Goal: Use online tool/utility: Utilize a website feature to perform a specific function

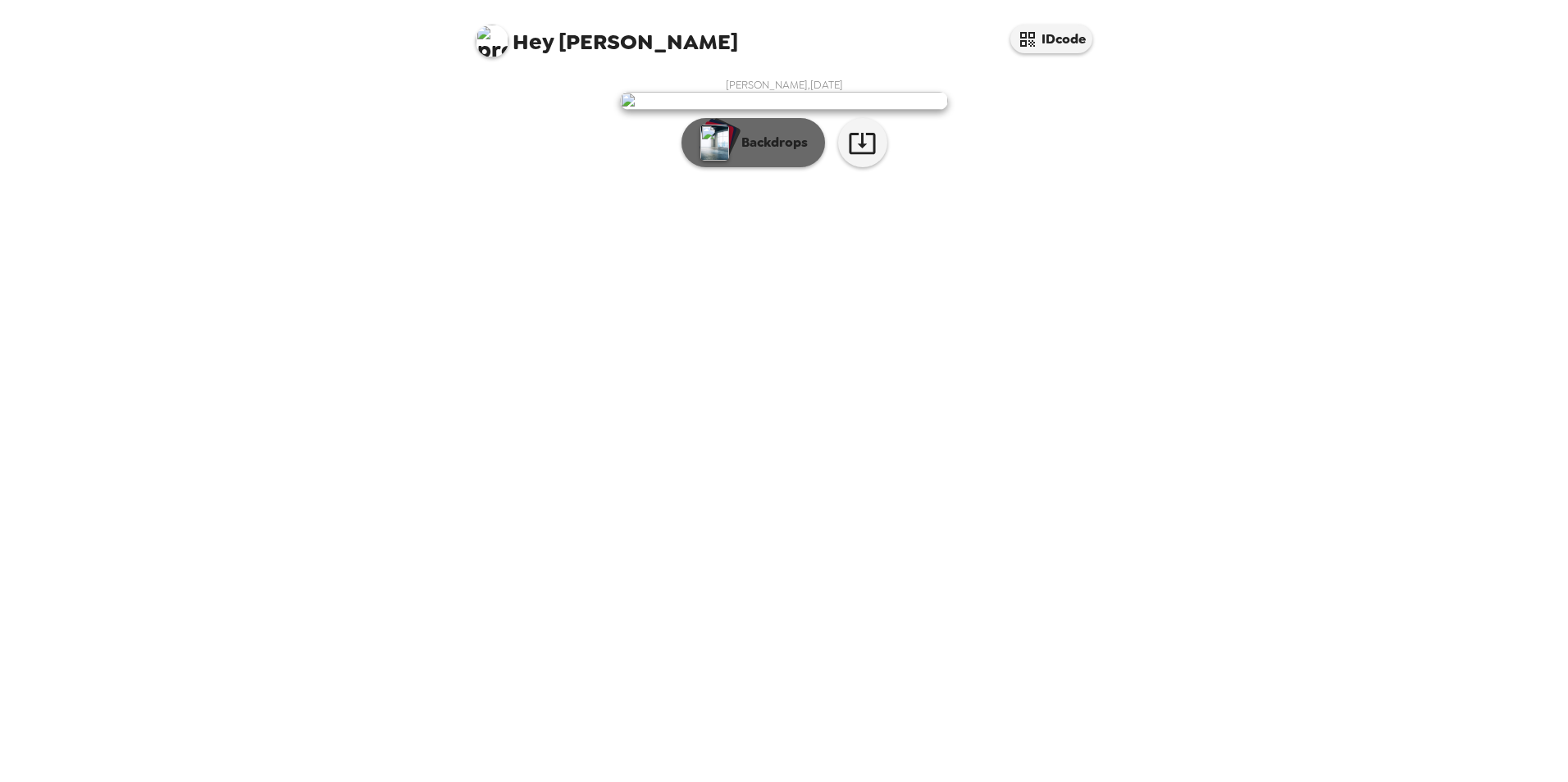
click at [779, 153] on p "Backdrops" at bounding box center [770, 142] width 75 height 19
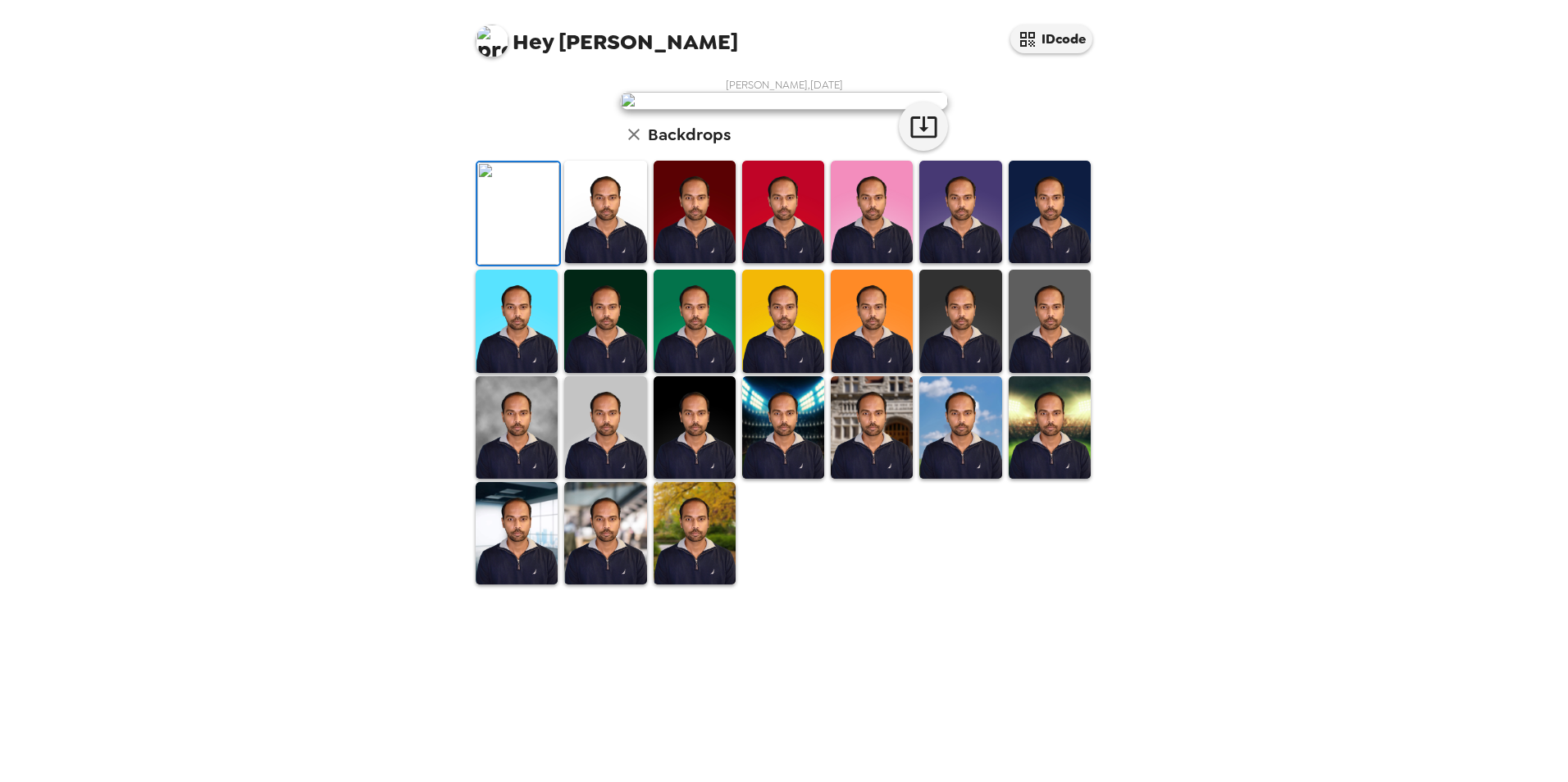
scroll to position [212, 0]
click at [920, 141] on icon "button" at bounding box center [924, 127] width 28 height 28
click at [781, 372] on img at bounding box center [784, 321] width 82 height 102
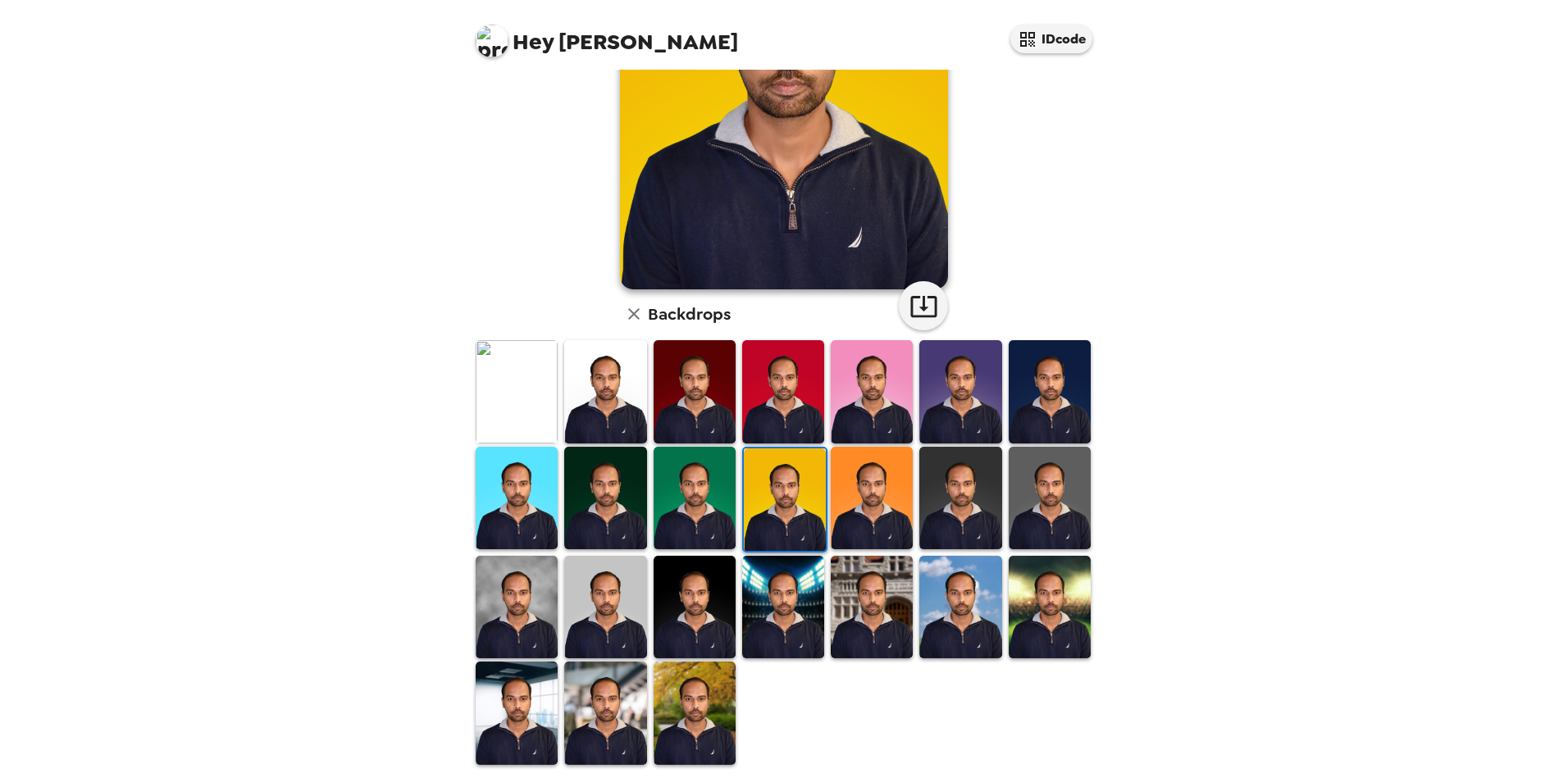
click at [690, 709] on img at bounding box center [695, 713] width 82 height 102
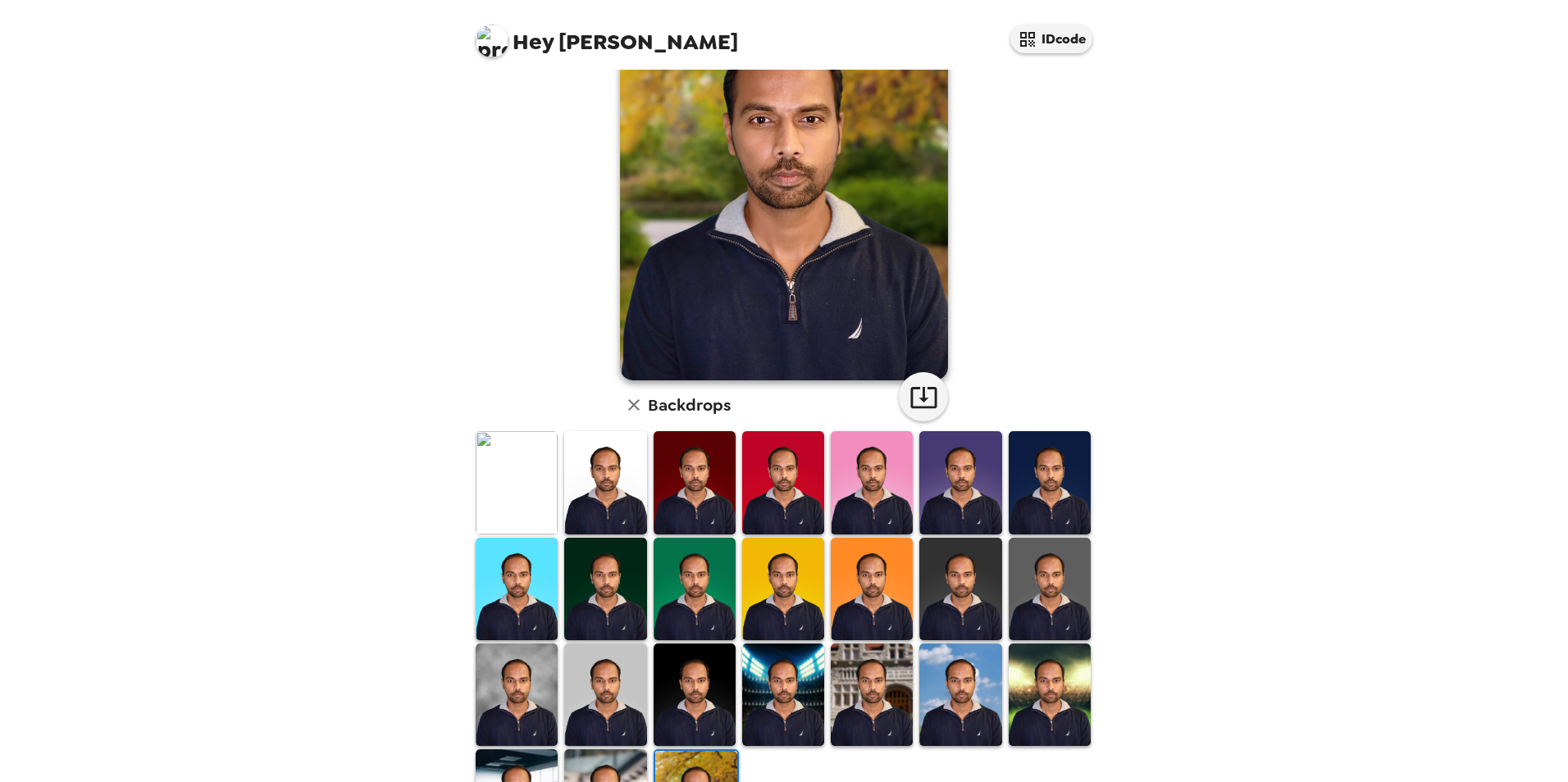
scroll to position [0, 0]
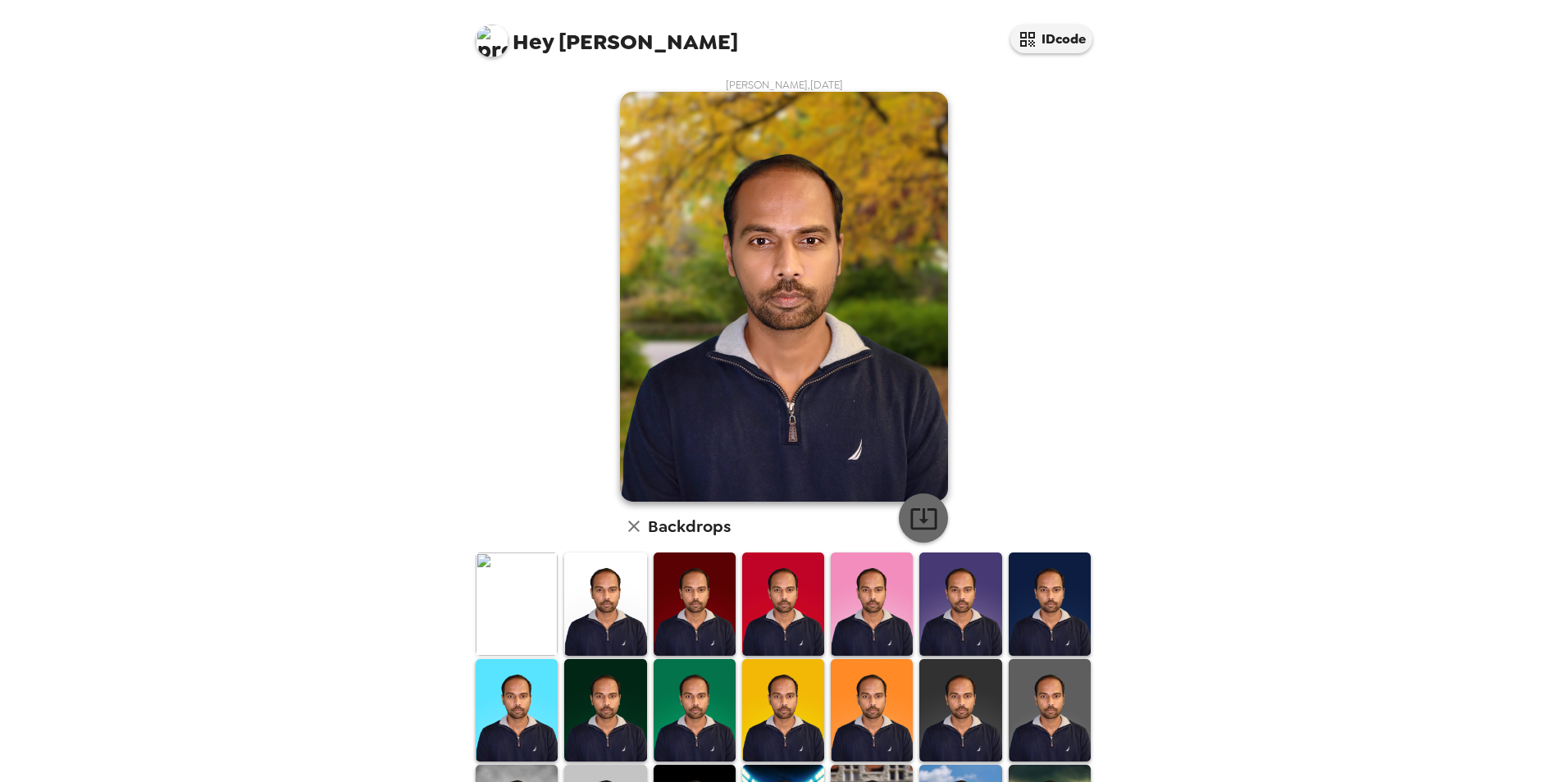
click at [920, 511] on icon "button" at bounding box center [924, 519] width 28 height 28
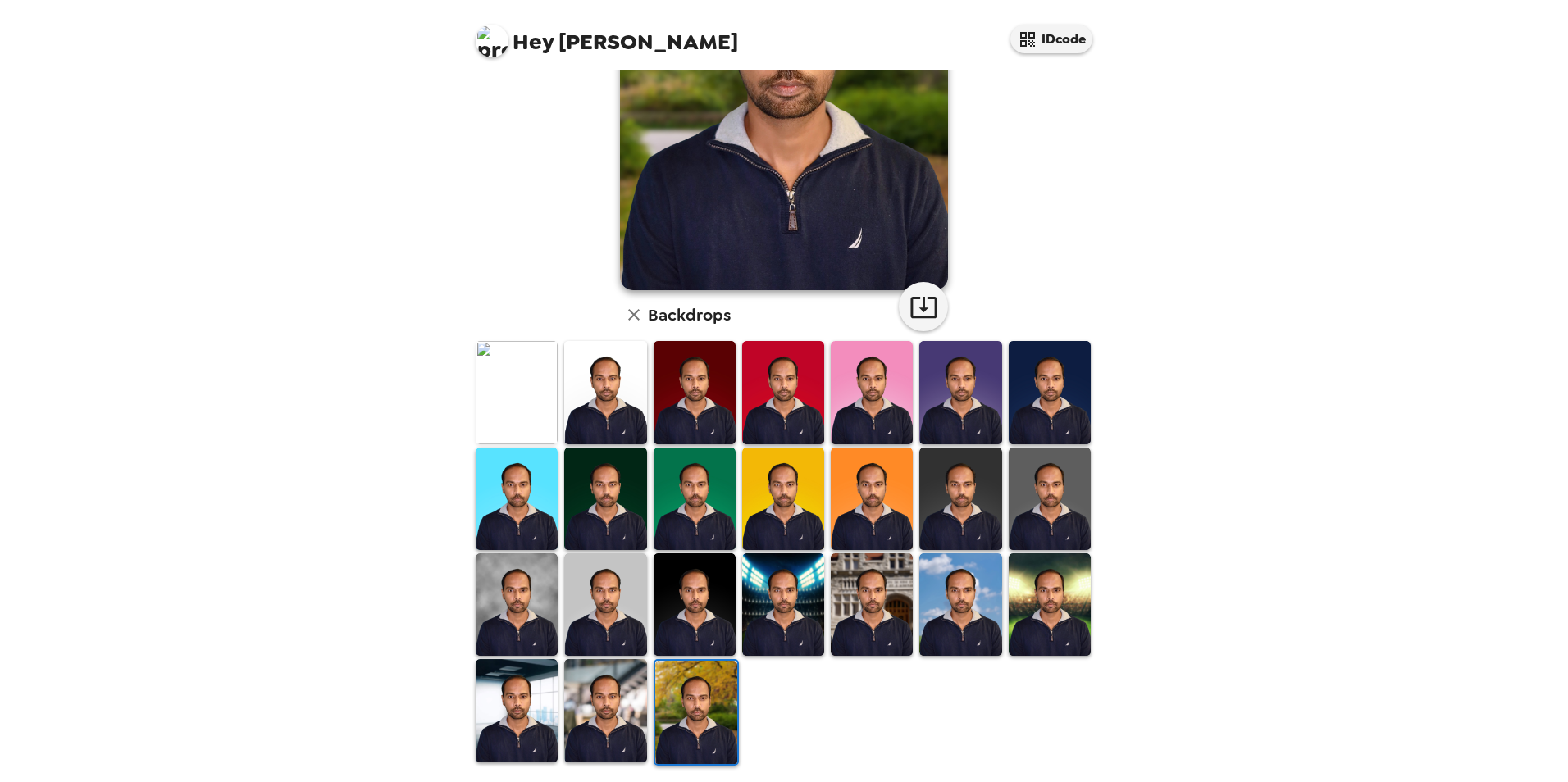
scroll to position [212, 0]
click at [791, 620] on img at bounding box center [784, 603] width 82 height 102
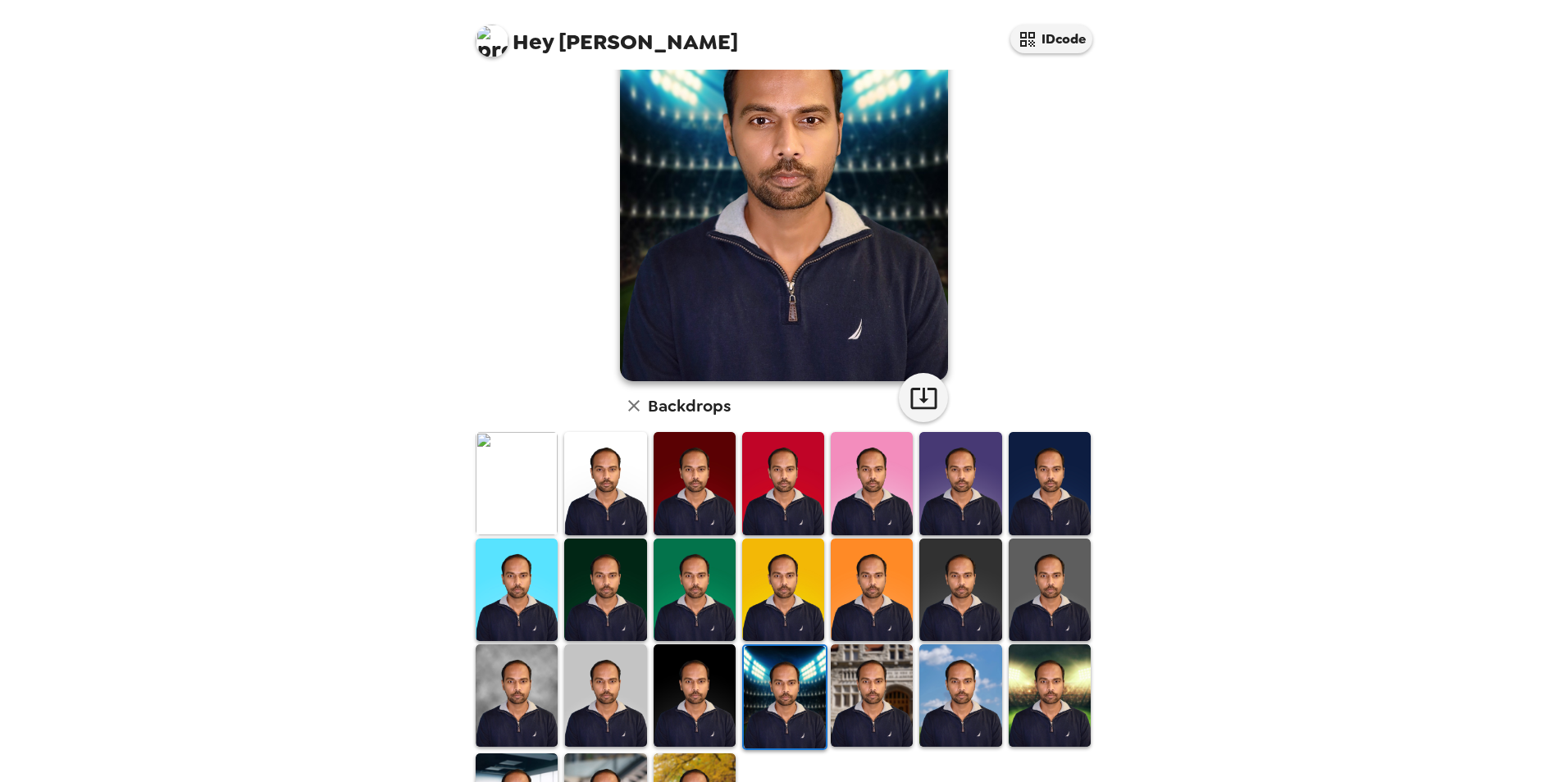
scroll to position [164, 0]
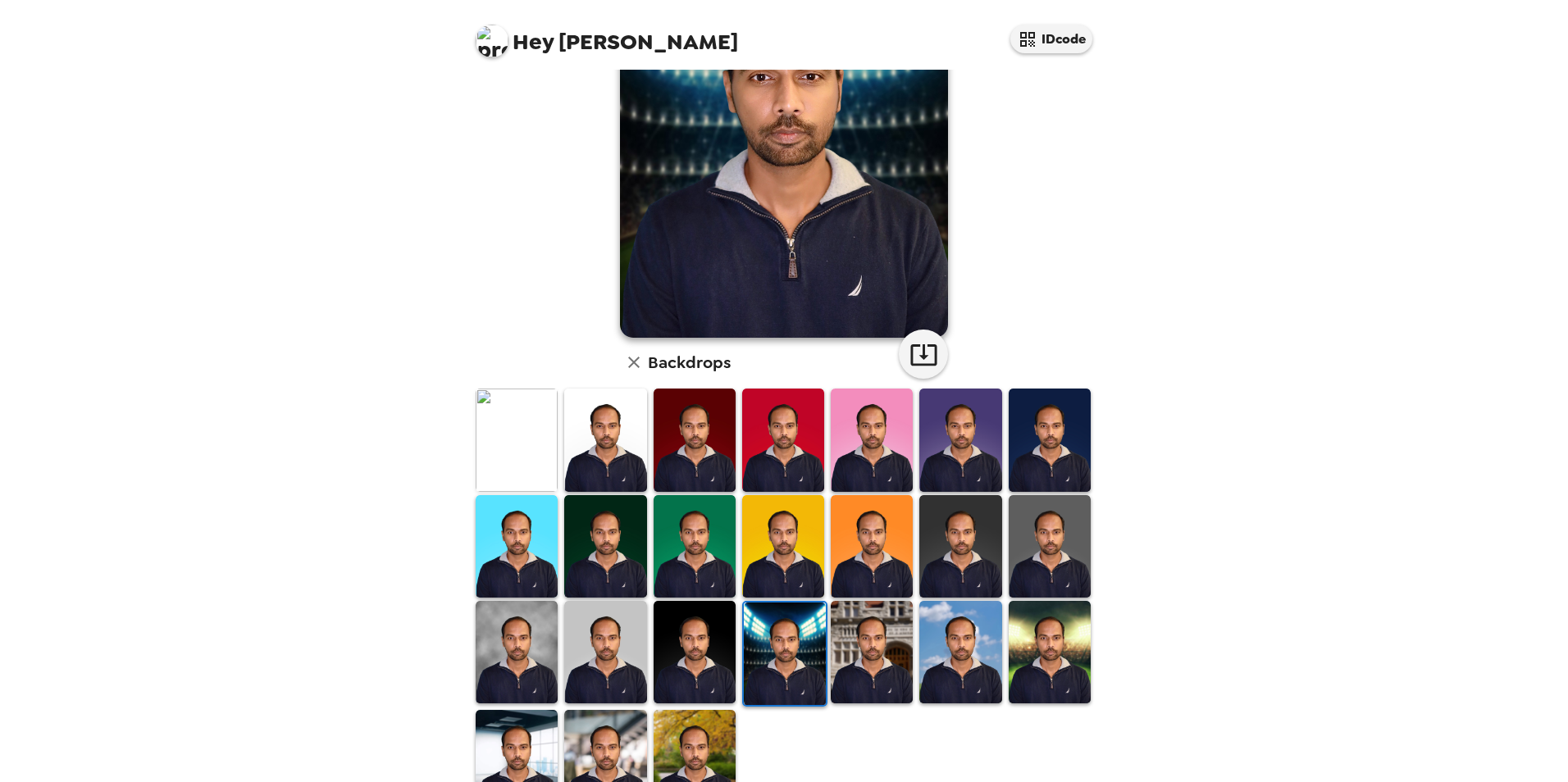
click at [692, 628] on img at bounding box center [695, 652] width 82 height 102
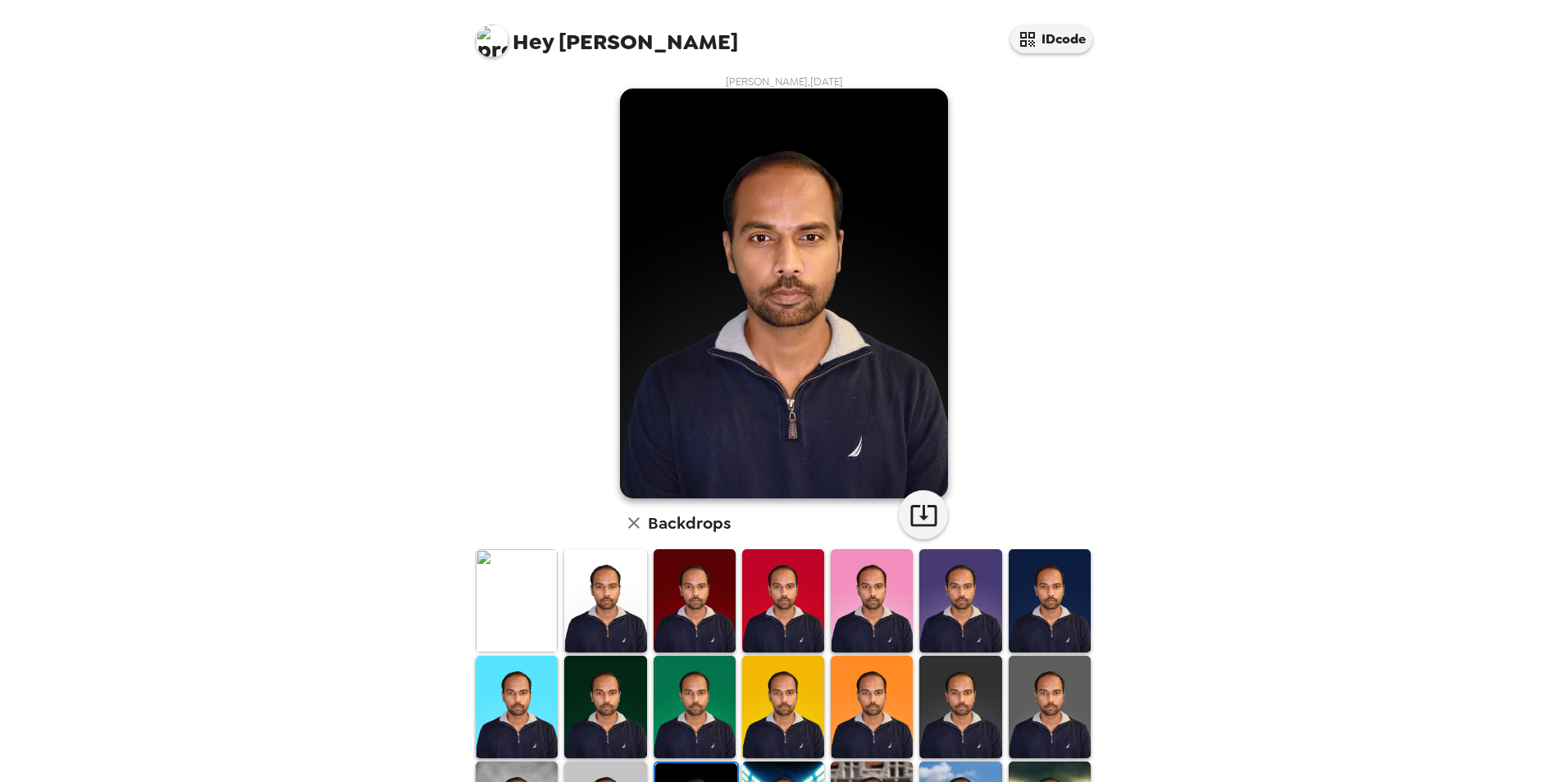
scroll to position [0, 0]
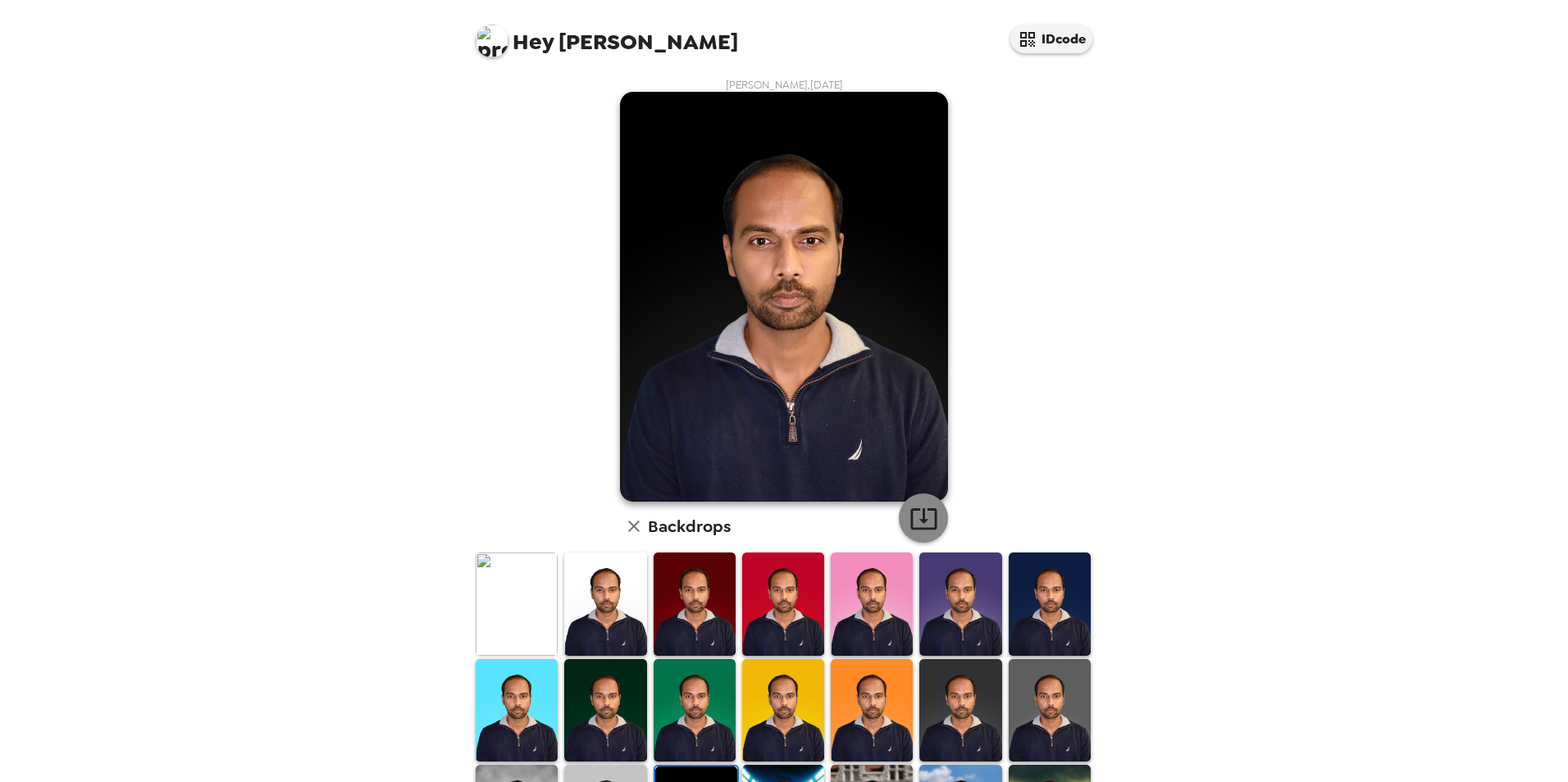
click at [911, 524] on icon "button" at bounding box center [924, 519] width 28 height 28
